Goal: Task Accomplishment & Management: Manage account settings

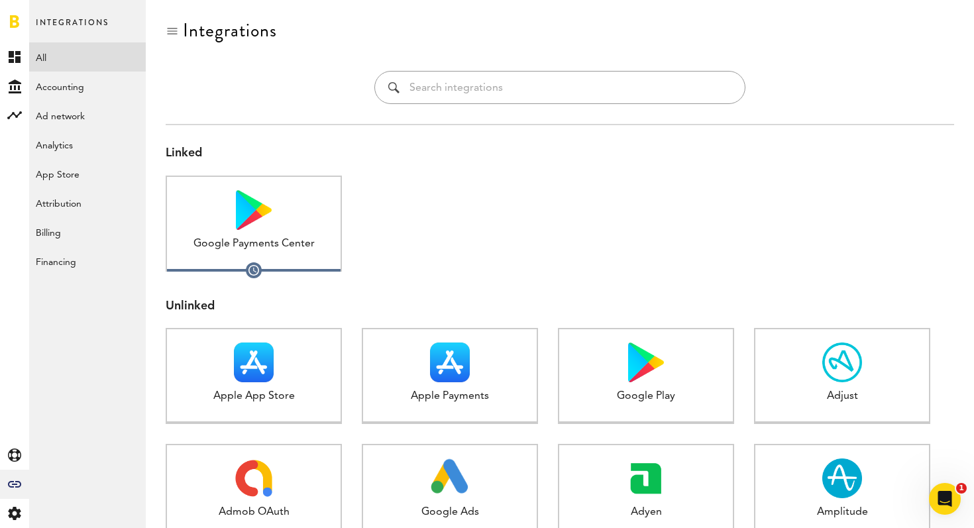
click at [329, 235] on div "Google Payments Center 1 connected" at bounding box center [254, 224] width 176 height 96
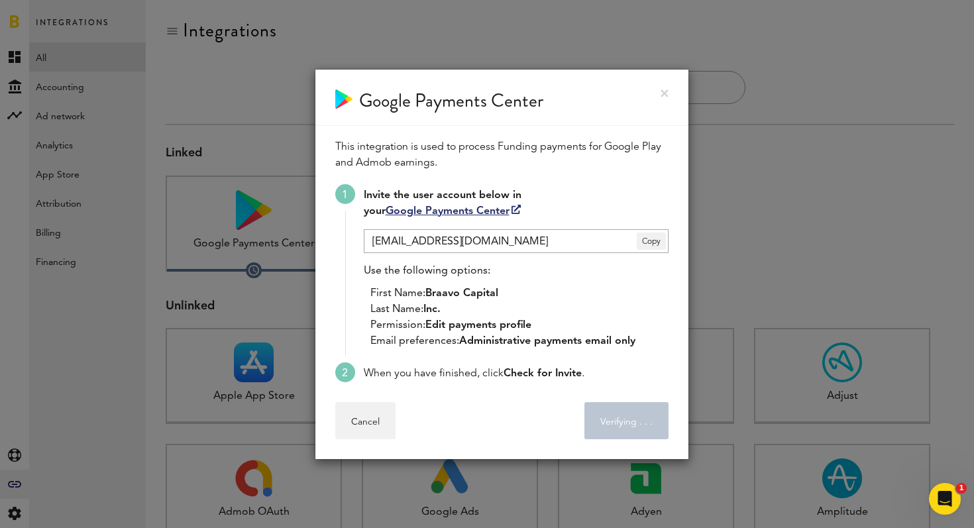
click at [400, 420] on div "Cancel Verifying . . ." at bounding box center [501, 420] width 333 height 37
click at [378, 418] on button "Cancel" at bounding box center [365, 420] width 60 height 37
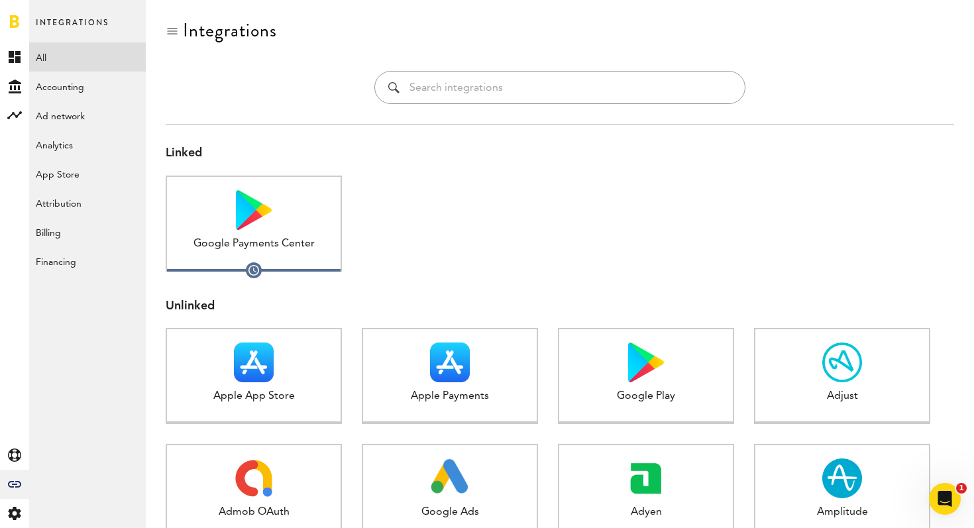
click at [424, 270] on div at bounding box center [450, 234] width 176 height 116
